Goal: Task Accomplishment & Management: Use online tool/utility

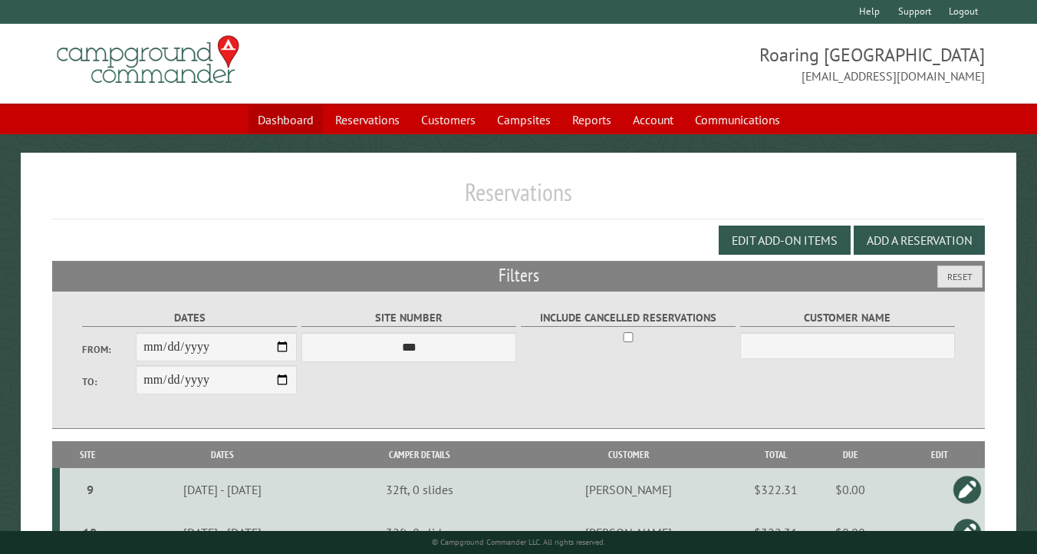
click at [288, 123] on link "Dashboard" at bounding box center [286, 119] width 74 height 29
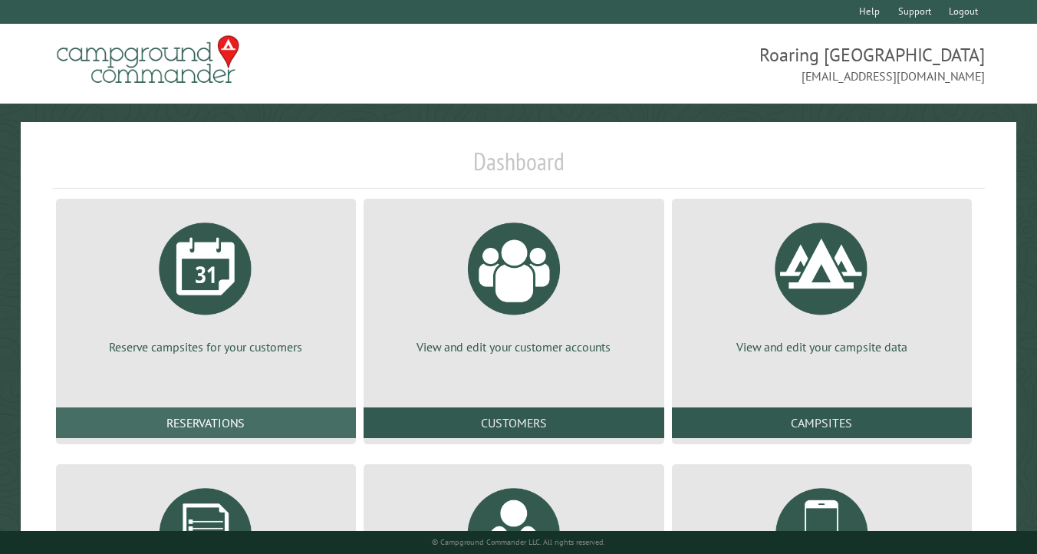
click at [216, 422] on link "Reservations" at bounding box center [206, 422] width 301 height 31
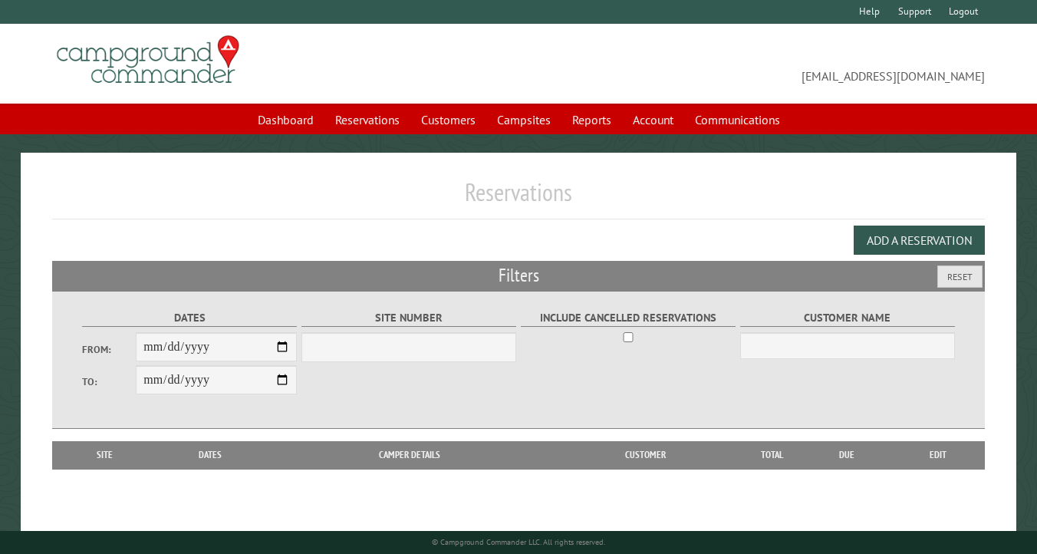
select select "***"
